Goal: Task Accomplishment & Management: Complete application form

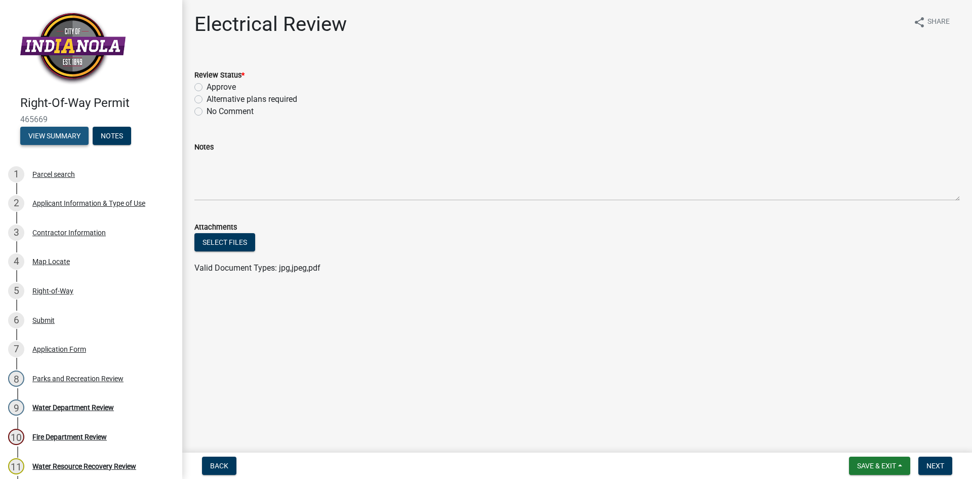
click at [68, 134] on button "View Summary" at bounding box center [54, 136] width 68 height 18
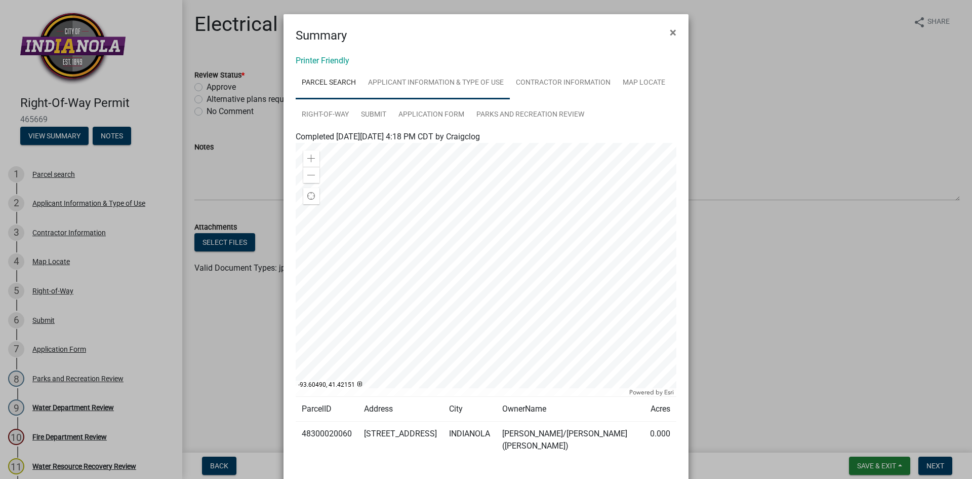
click at [439, 82] on link "Applicant Information & Type of Use" at bounding box center [436, 83] width 148 height 32
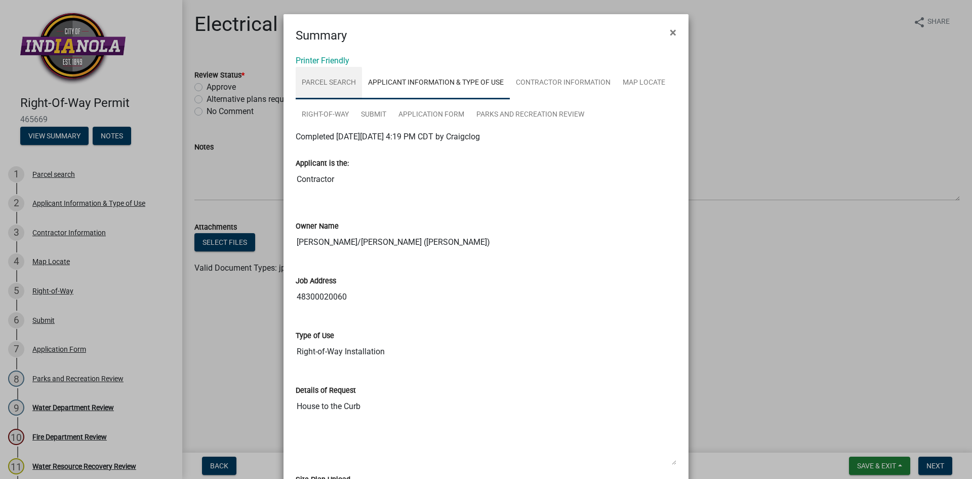
click at [334, 80] on link "Parcel search" at bounding box center [329, 83] width 66 height 32
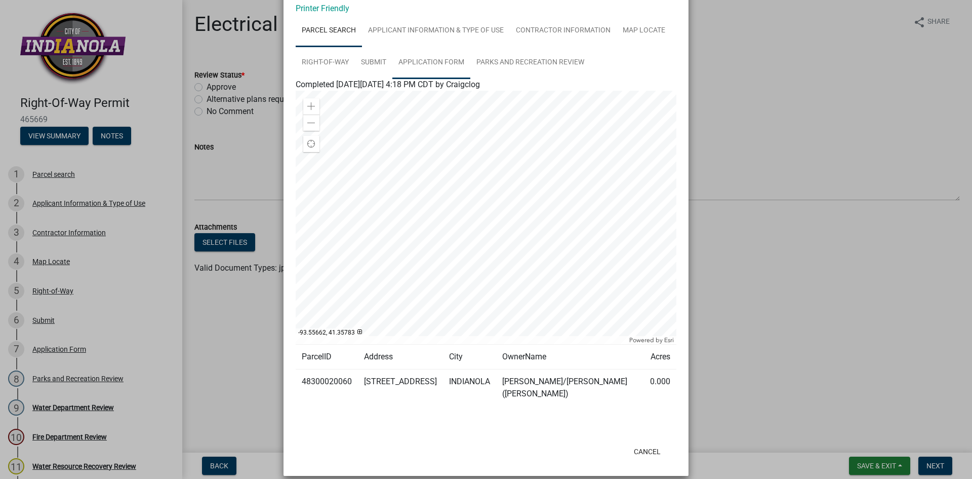
scroll to position [63, 0]
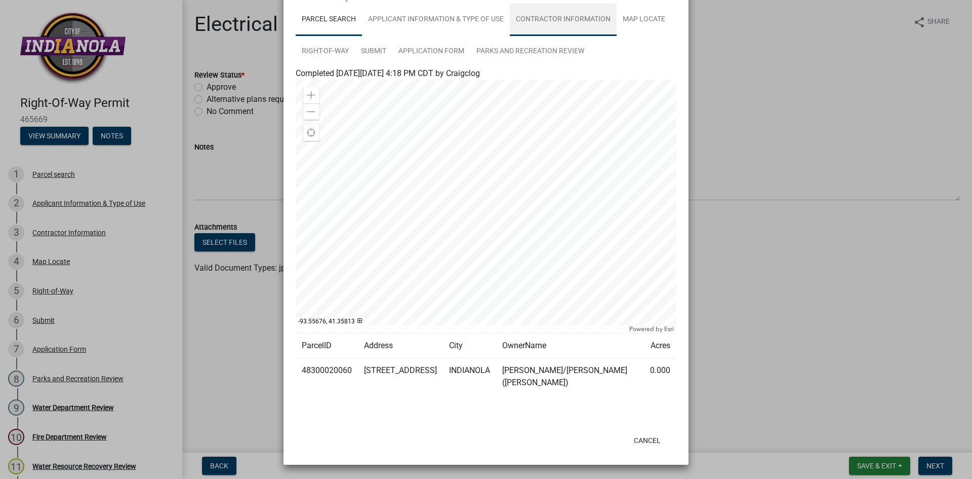
click at [555, 20] on link "Contractor Information" at bounding box center [563, 20] width 107 height 32
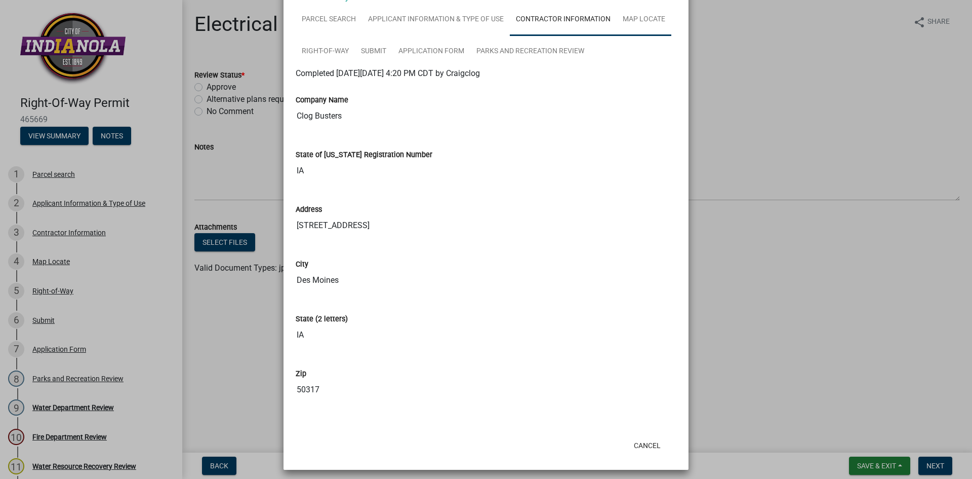
click at [654, 18] on link "Map Locate" at bounding box center [644, 20] width 55 height 32
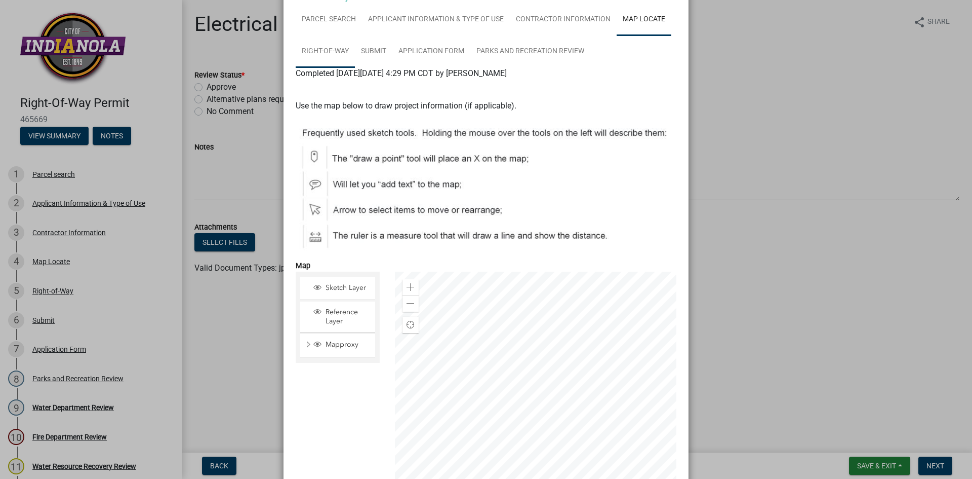
click at [327, 52] on link "Right-of-Way" at bounding box center [325, 51] width 59 height 32
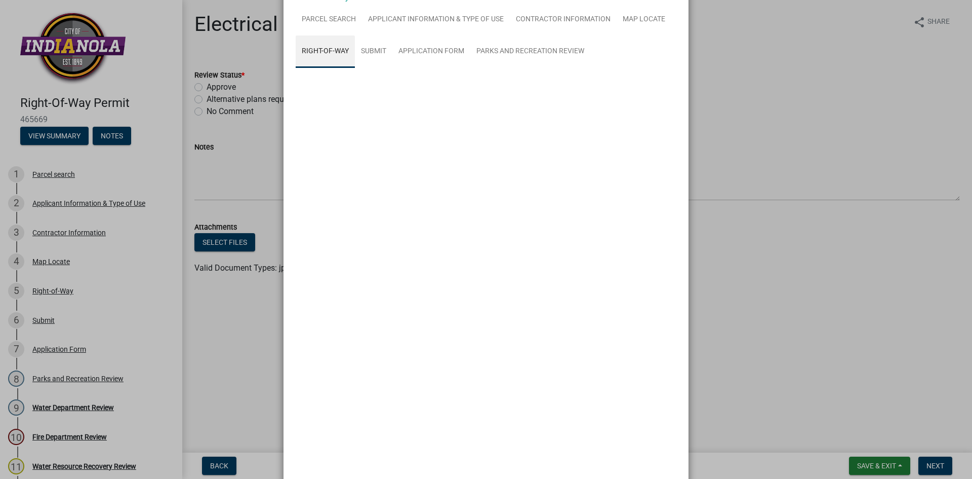
scroll to position [0, 0]
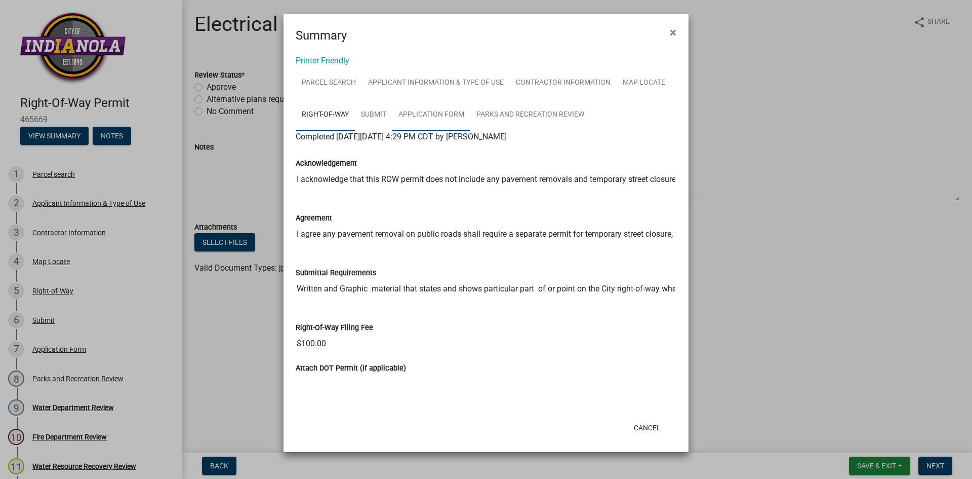
click at [452, 115] on link "Application Form" at bounding box center [432, 115] width 78 height 32
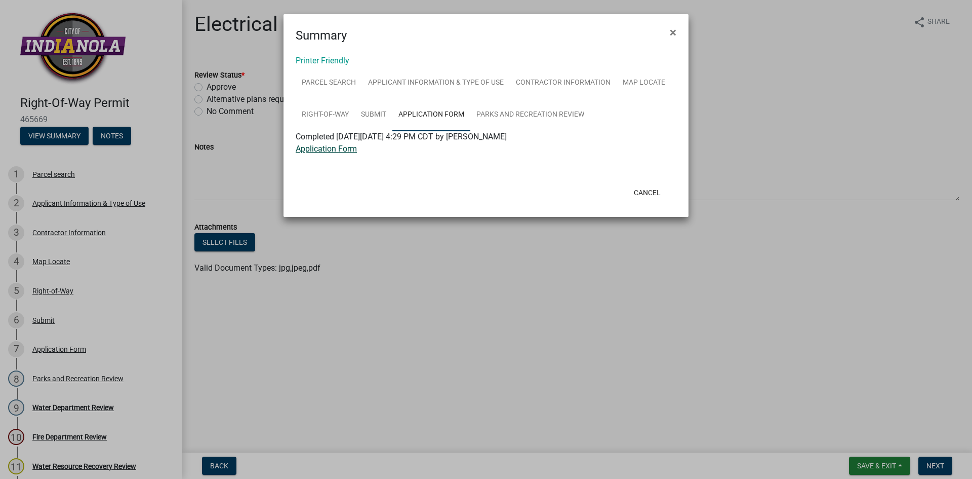
click at [335, 148] on link "Application Form" at bounding box center [326, 149] width 61 height 10
click at [491, 114] on link "Parks and Recreation Review" at bounding box center [531, 115] width 120 height 32
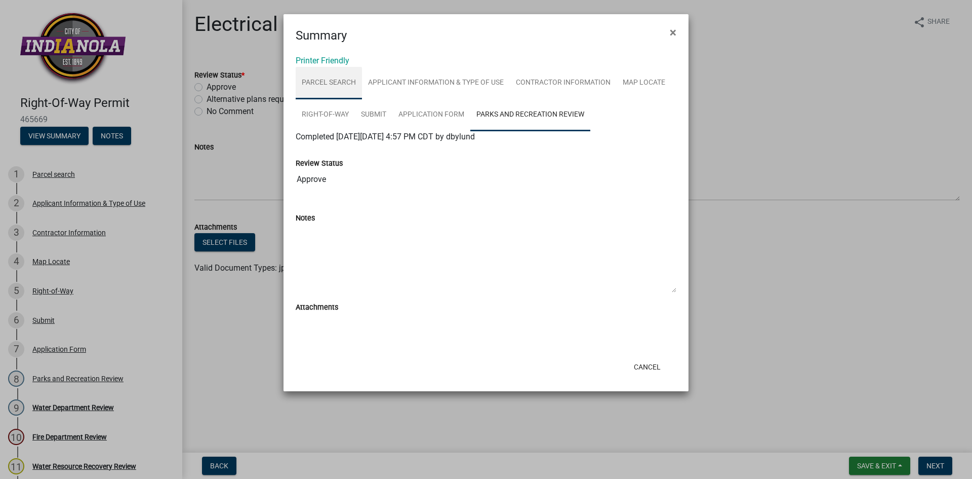
click at [330, 83] on link "Parcel search" at bounding box center [329, 83] width 66 height 32
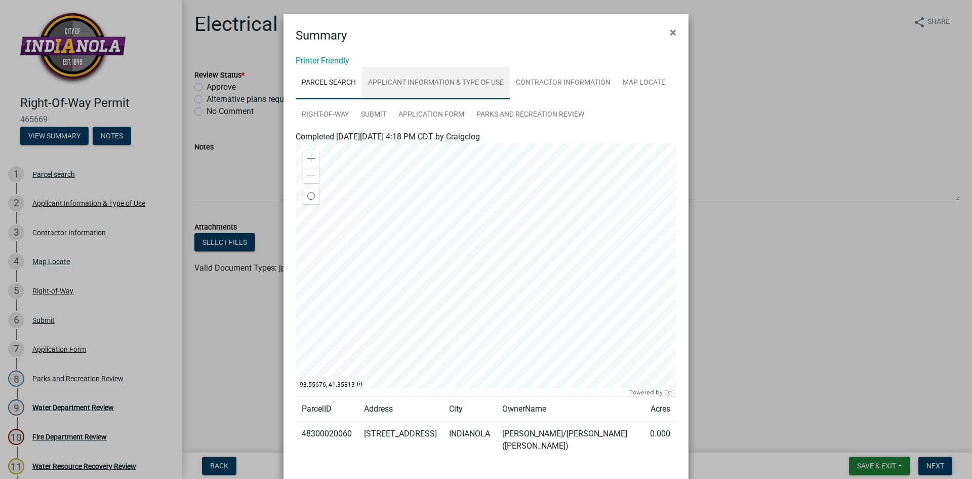
click at [420, 81] on link "Applicant Information & Type of Use" at bounding box center [436, 83] width 148 height 32
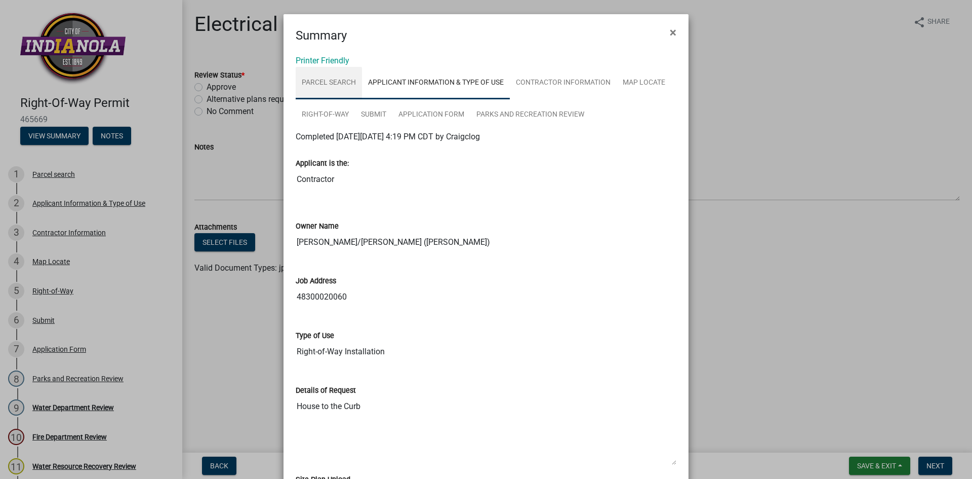
click at [321, 84] on link "Parcel search" at bounding box center [329, 83] width 66 height 32
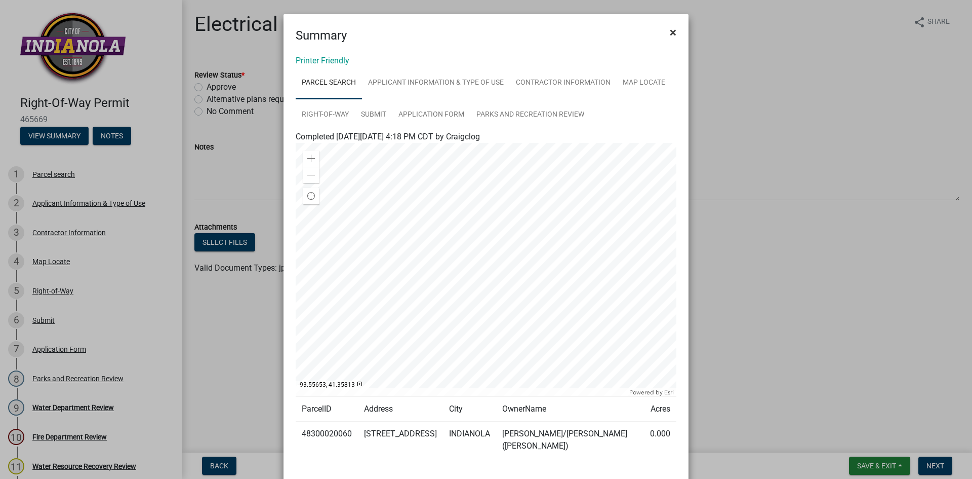
click at [670, 31] on span "×" at bounding box center [673, 32] width 7 height 14
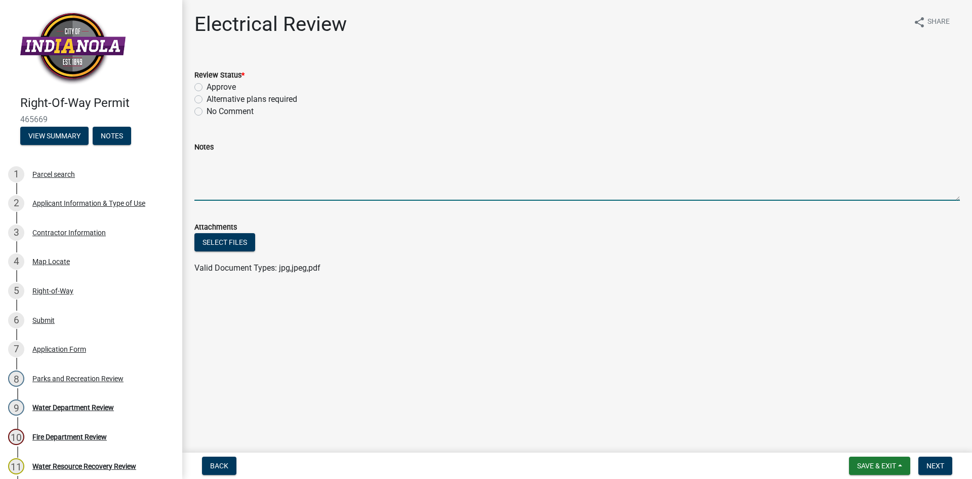
drag, startPoint x: 232, startPoint y: 163, endPoint x: 238, endPoint y: 163, distance: 5.1
click at [231, 163] on textarea "Notes" at bounding box center [577, 177] width 766 height 48
type textarea "Underground electric facilities in the proposed area. Dig with caution."
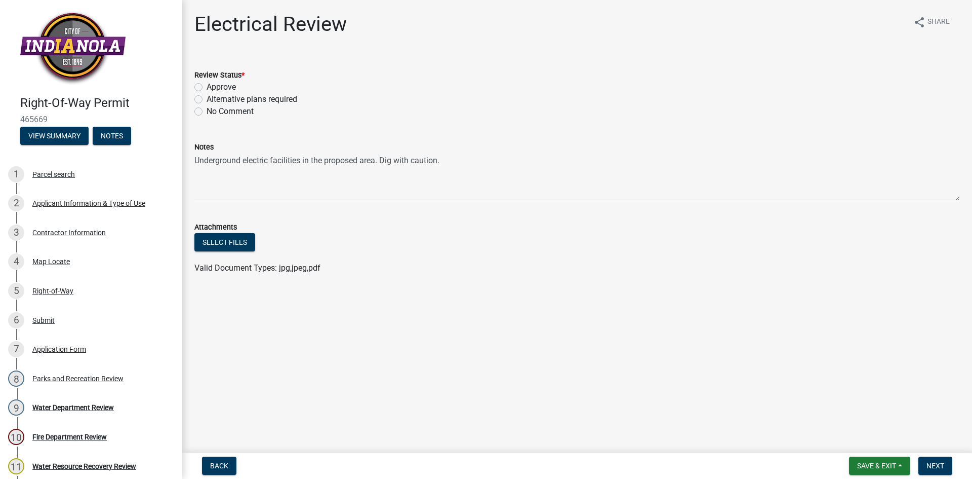
click at [207, 85] on label "Approve" at bounding box center [221, 87] width 29 height 12
click at [207, 85] on input "Approve" at bounding box center [210, 84] width 7 height 7
radio input "true"
click at [896, 467] on span "Save & Exit" at bounding box center [876, 465] width 39 height 8
click at [878, 415] on button "Save" at bounding box center [870, 415] width 81 height 24
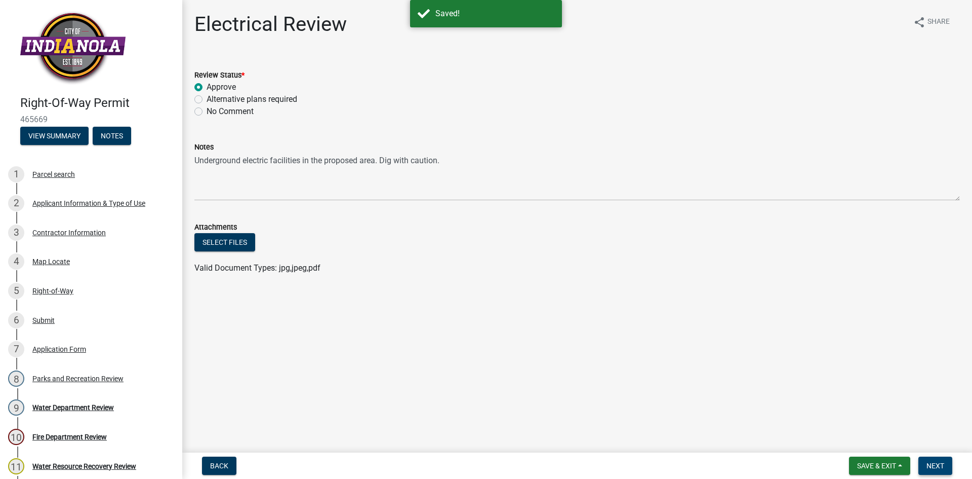
click at [934, 466] on span "Next" at bounding box center [936, 465] width 18 height 8
